Goal: Task Accomplishment & Management: Manage account settings

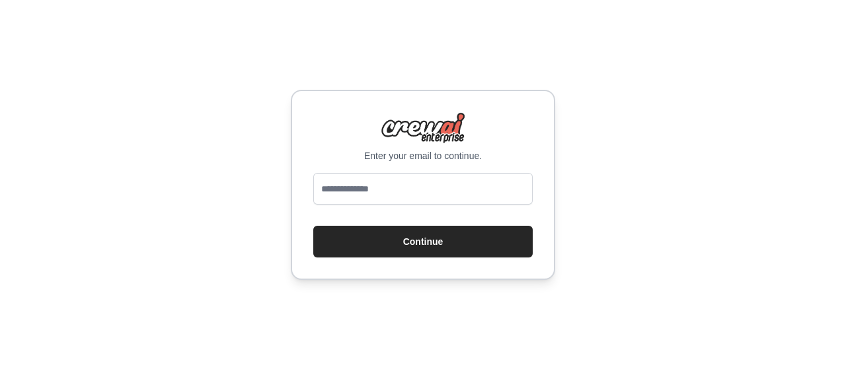
type input "**********"
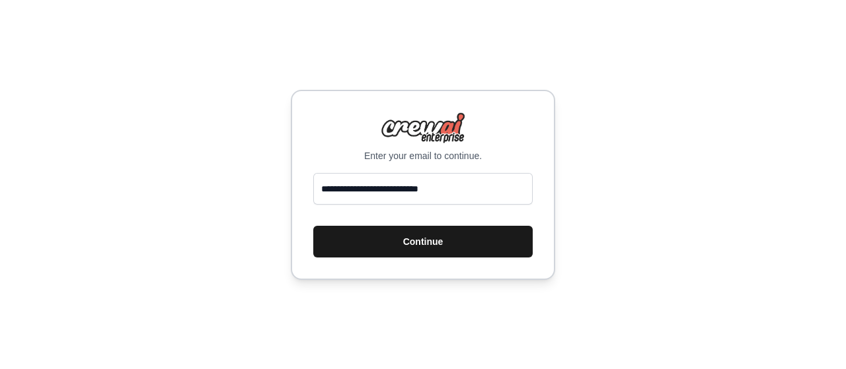
click at [407, 248] on button "Continue" at bounding box center [422, 242] width 219 height 32
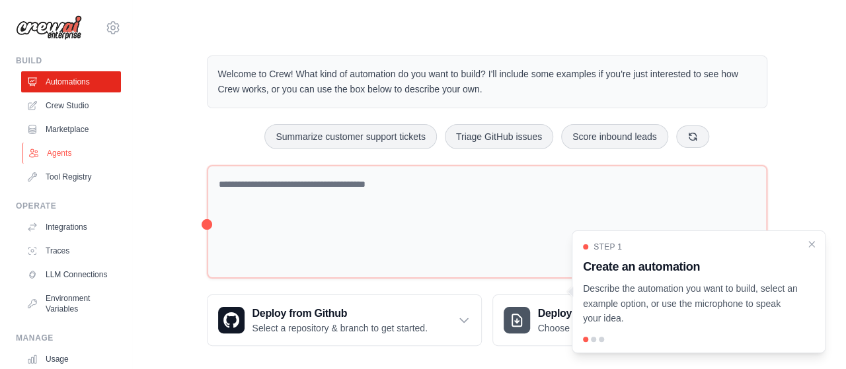
scroll to position [1, 0]
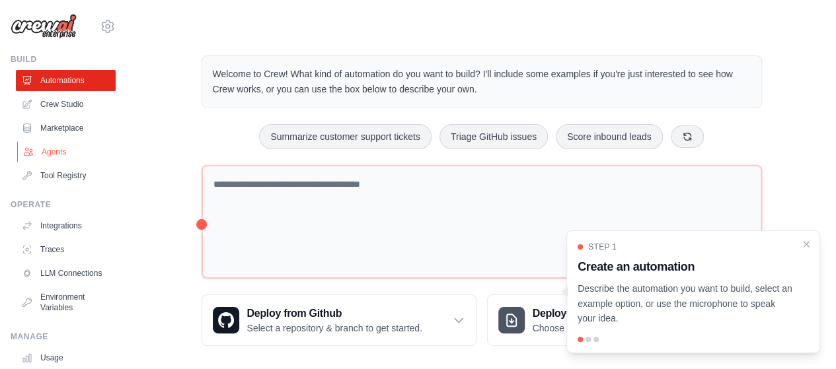
click at [47, 153] on link "Agents" at bounding box center [67, 151] width 100 height 21
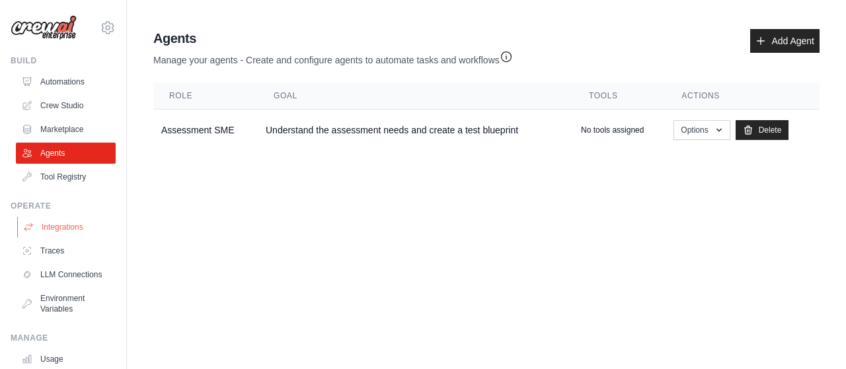
scroll to position [104, 0]
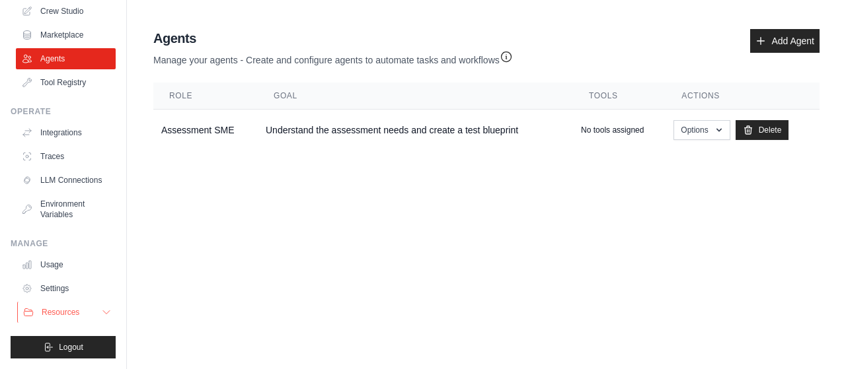
click at [54, 313] on span "Resources" at bounding box center [61, 312] width 38 height 11
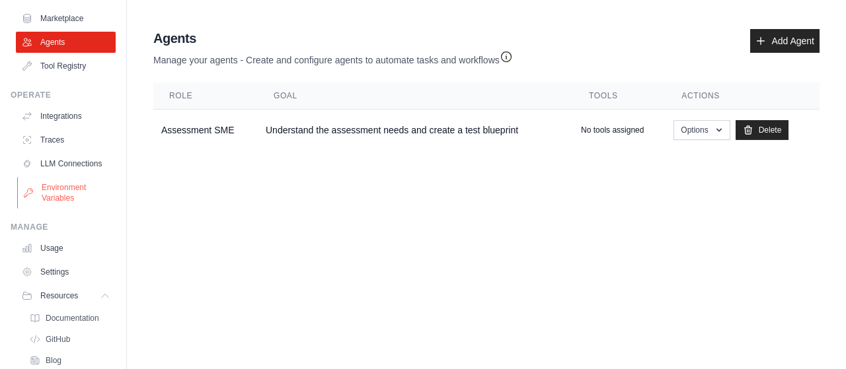
scroll to position [112, 0]
click at [58, 167] on link "LLM Connections" at bounding box center [67, 163] width 100 height 21
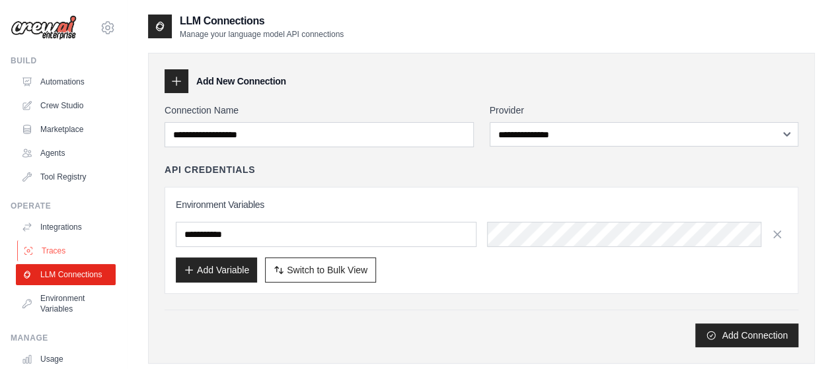
click at [66, 248] on link "Traces" at bounding box center [67, 251] width 100 height 21
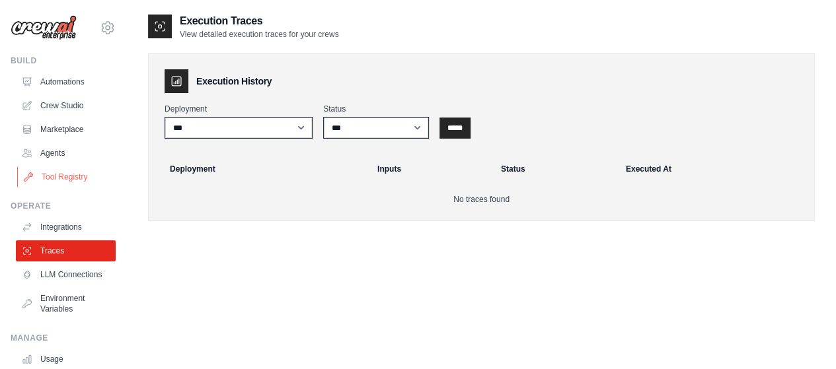
click at [63, 182] on link "Tool Registry" at bounding box center [67, 177] width 100 height 21
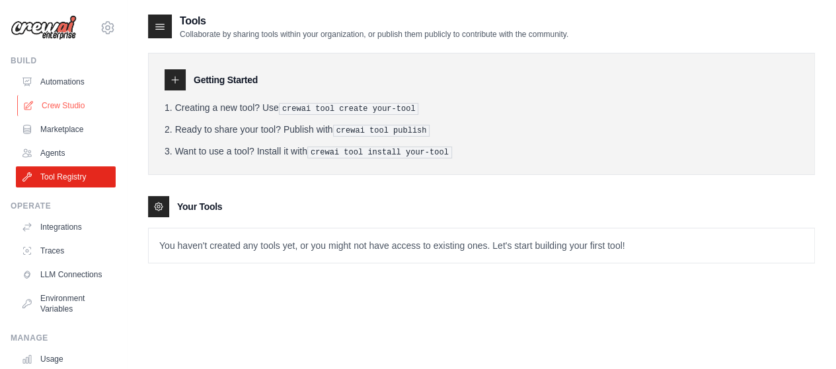
click at [62, 102] on link "Crew Studio" at bounding box center [67, 105] width 100 height 21
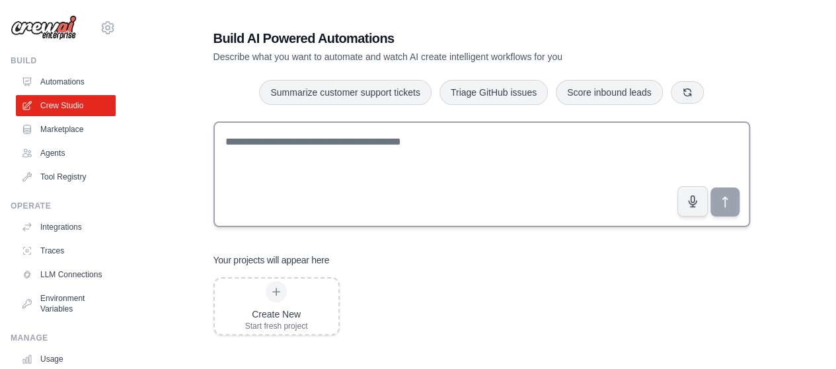
scroll to position [26, 0]
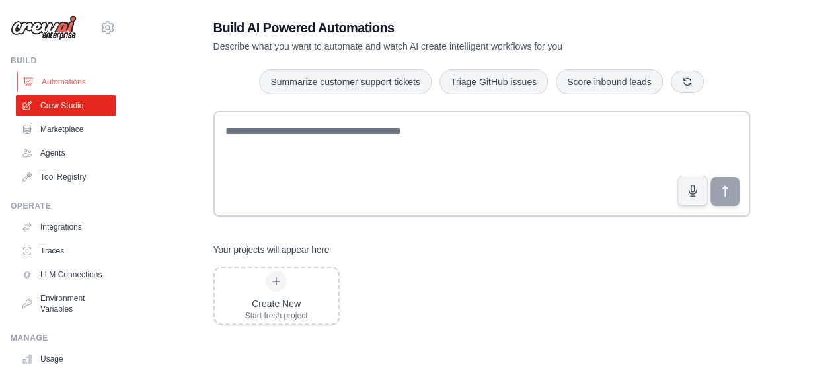
click at [52, 82] on link "Automations" at bounding box center [67, 81] width 100 height 21
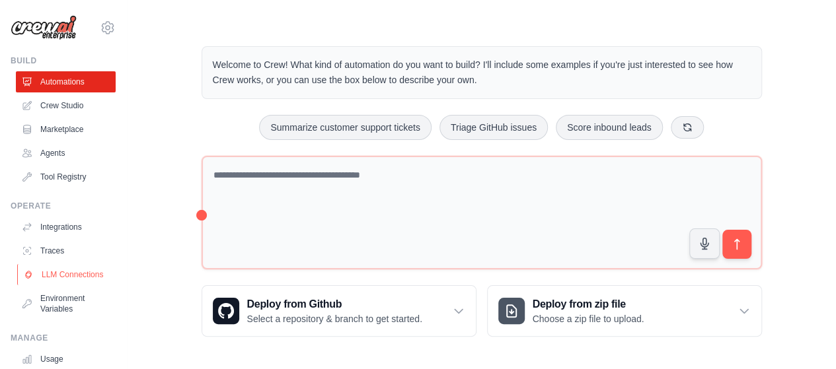
scroll to position [104, 0]
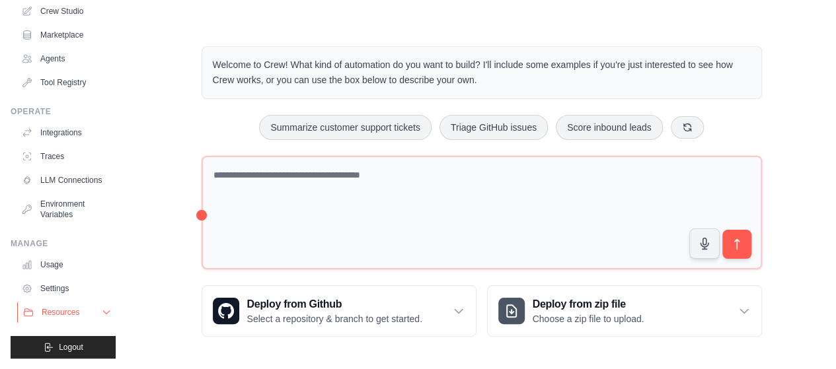
click at [101, 311] on icon at bounding box center [106, 312] width 11 height 11
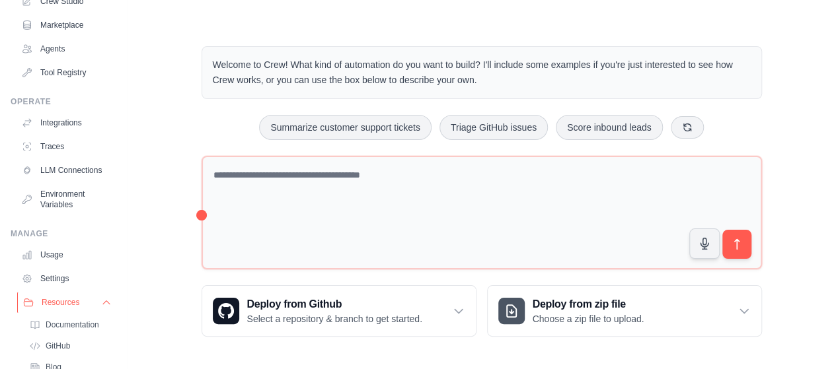
scroll to position [189, 0]
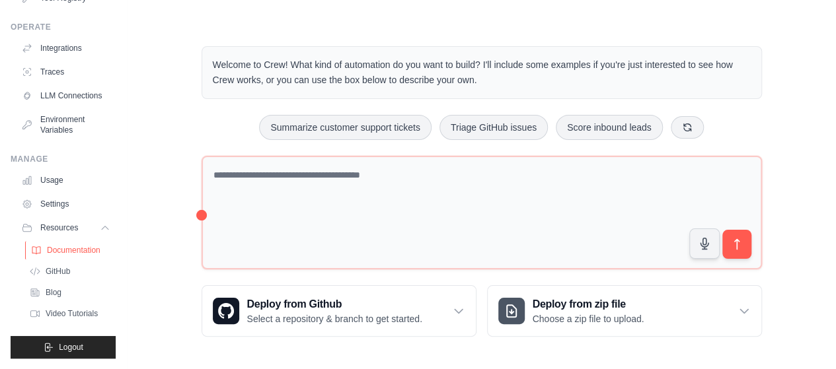
click at [73, 250] on span "Documentation" at bounding box center [74, 250] width 54 height 11
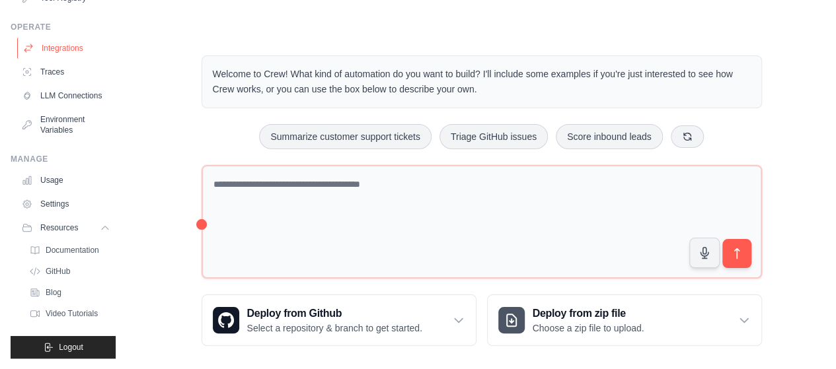
scroll to position [0, 0]
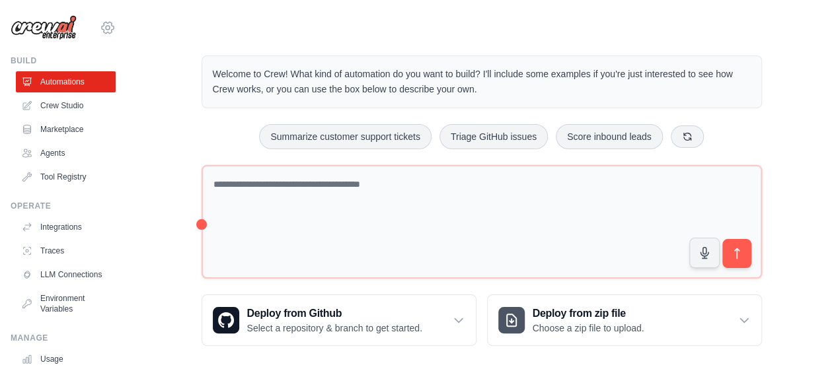
click at [100, 30] on icon at bounding box center [108, 28] width 16 height 16
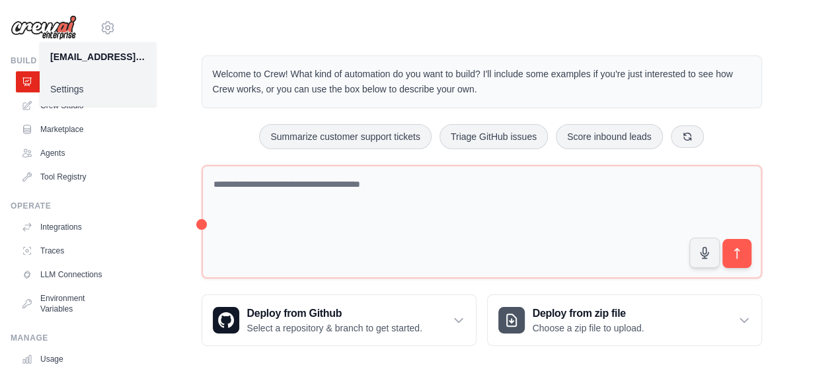
click at [61, 88] on link "Settings" at bounding box center [98, 89] width 116 height 24
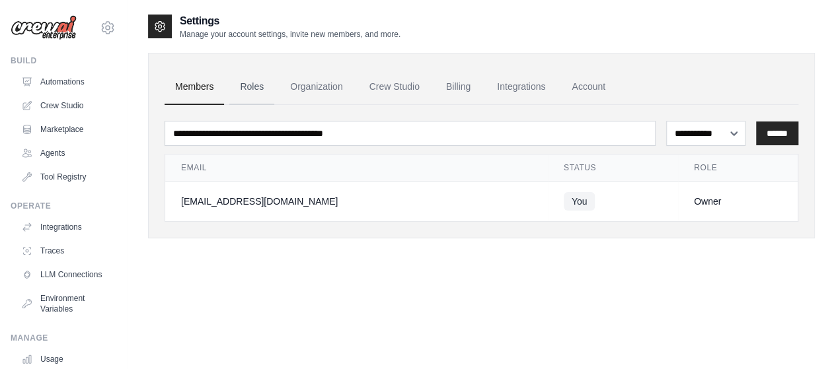
click at [243, 85] on link "Roles" at bounding box center [251, 87] width 45 height 36
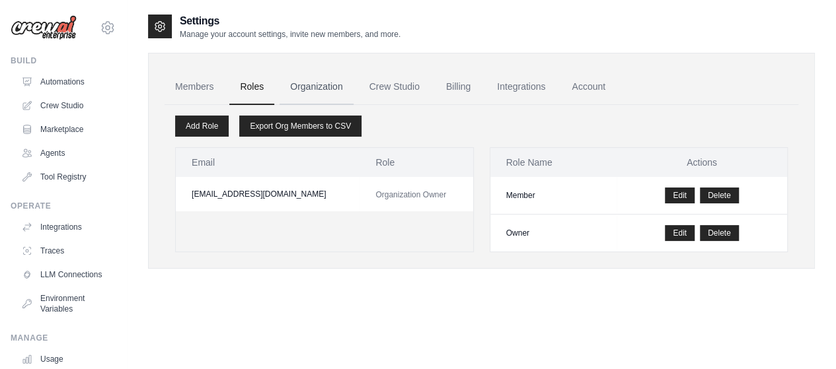
click at [313, 84] on link "Organization" at bounding box center [316, 87] width 73 height 36
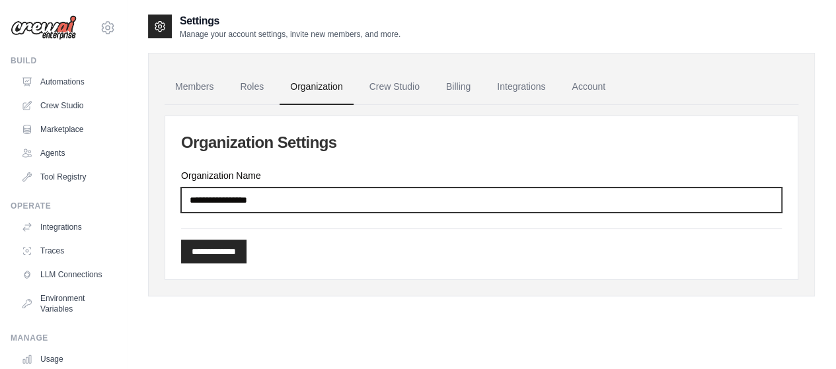
click at [321, 201] on input "Organization Name" at bounding box center [481, 200] width 601 height 25
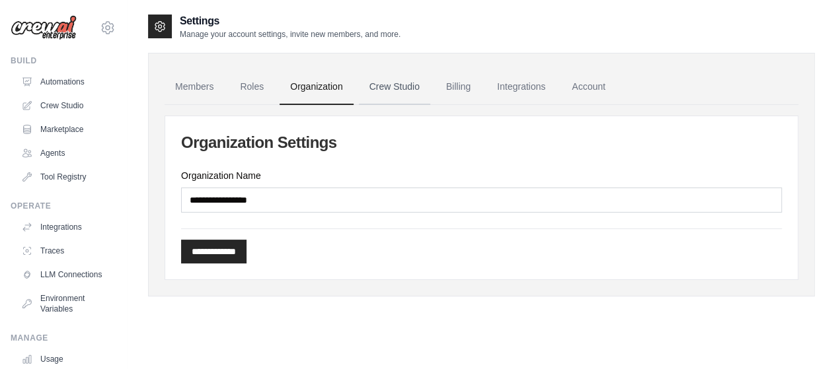
click at [393, 92] on link "Crew Studio" at bounding box center [394, 87] width 71 height 36
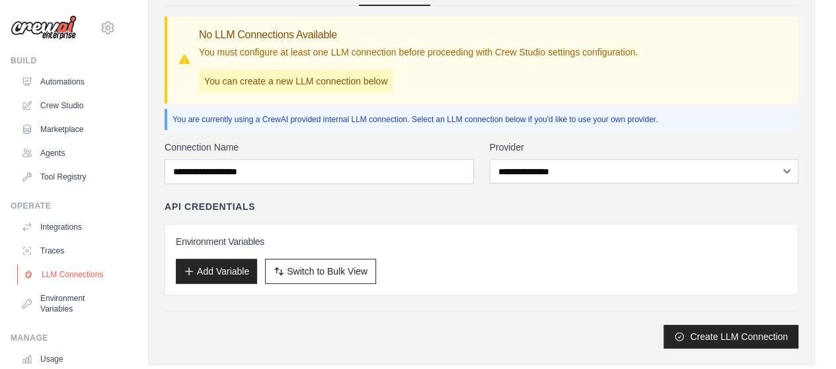
scroll to position [104, 0]
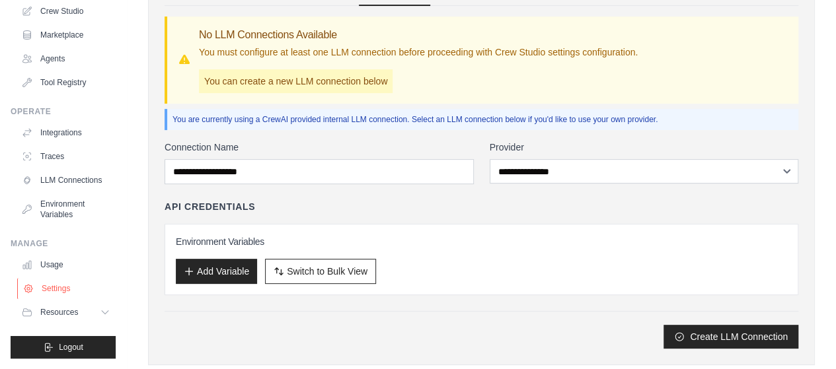
click at [62, 286] on link "Settings" at bounding box center [67, 288] width 100 height 21
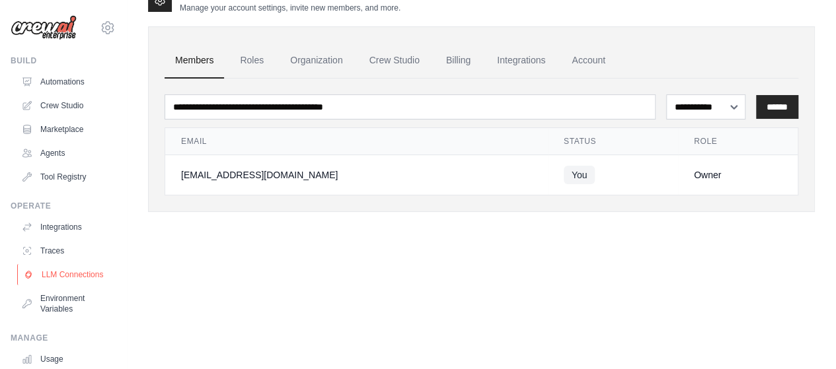
scroll to position [104, 0]
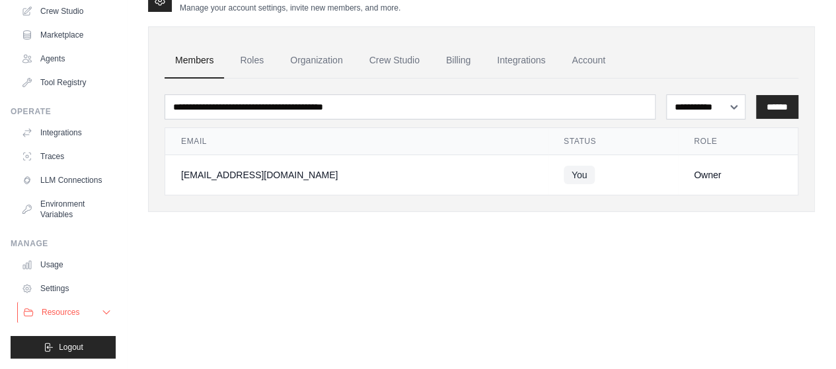
click at [65, 306] on button "Resources" at bounding box center [67, 312] width 100 height 21
